Goal: Information Seeking & Learning: Learn about a topic

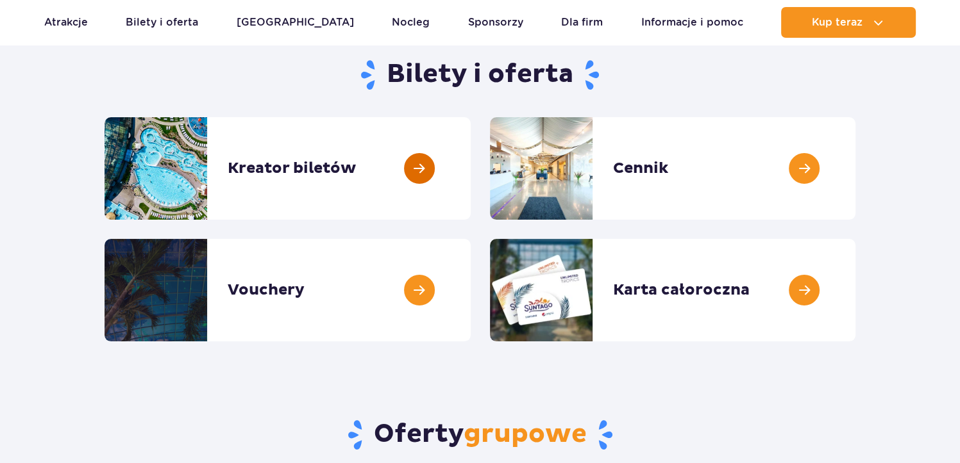
scroll to position [128, 0]
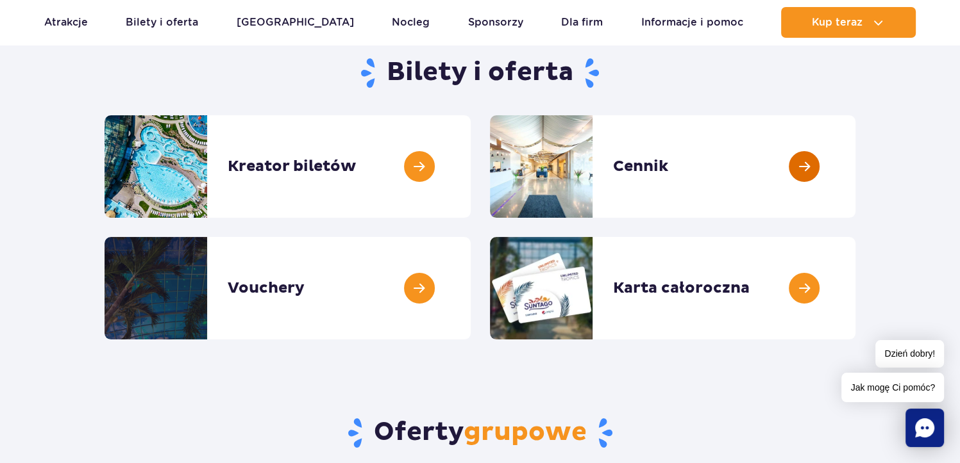
click at [855, 174] on link at bounding box center [855, 166] width 0 height 103
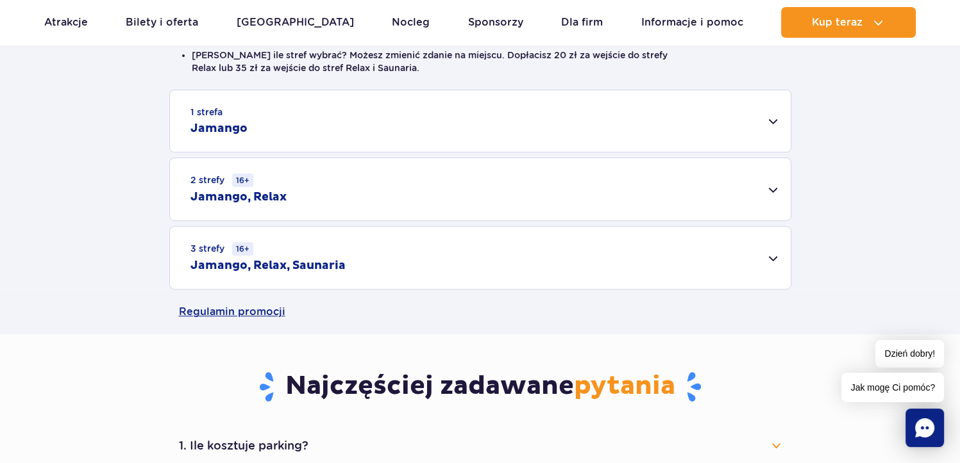
click at [259, 133] on div "1 strefa Jamango" at bounding box center [480, 121] width 620 height 62
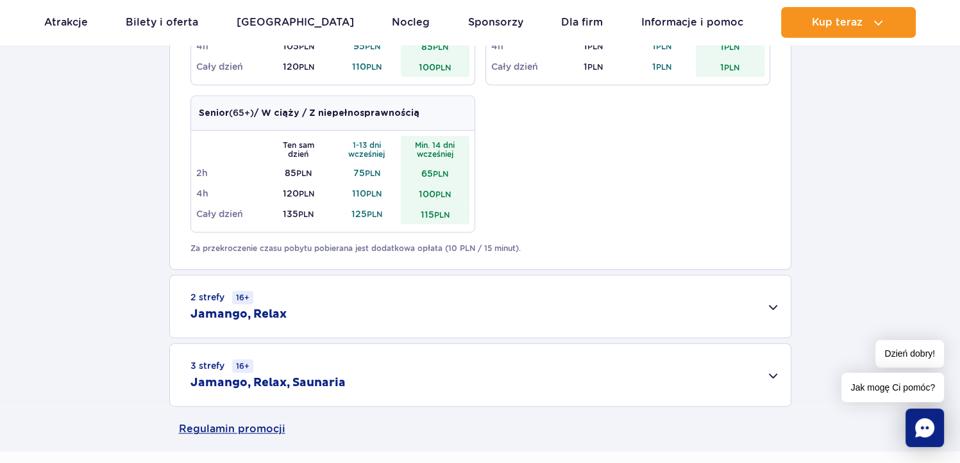
scroll to position [705, 0]
